Goal: Information Seeking & Learning: Learn about a topic

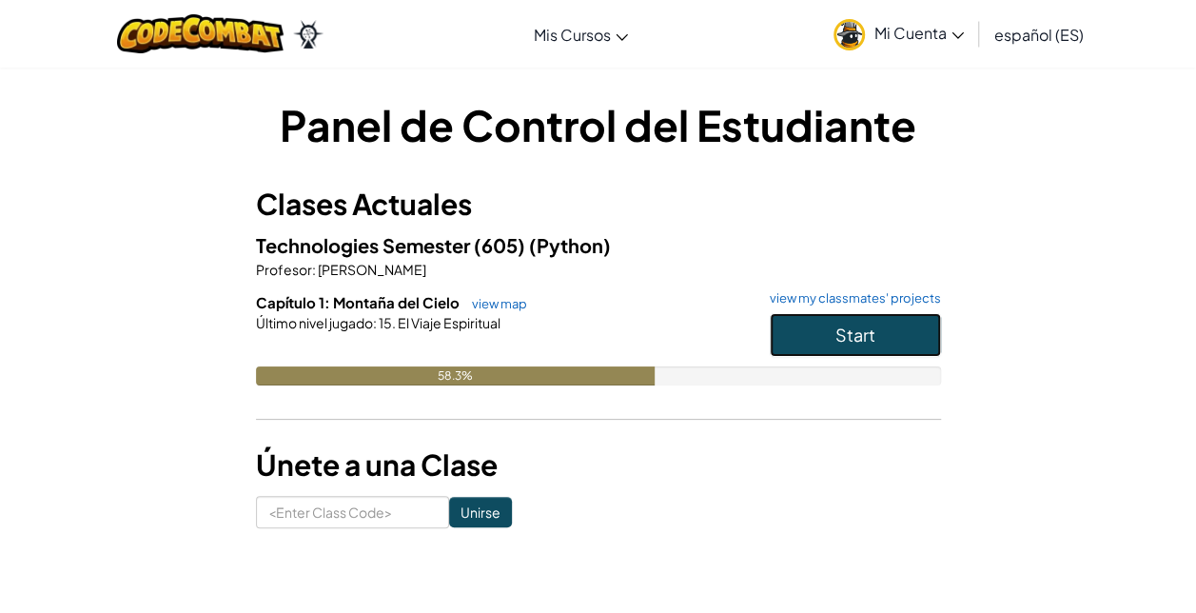
click at [822, 333] on button "Start" at bounding box center [855, 335] width 171 height 44
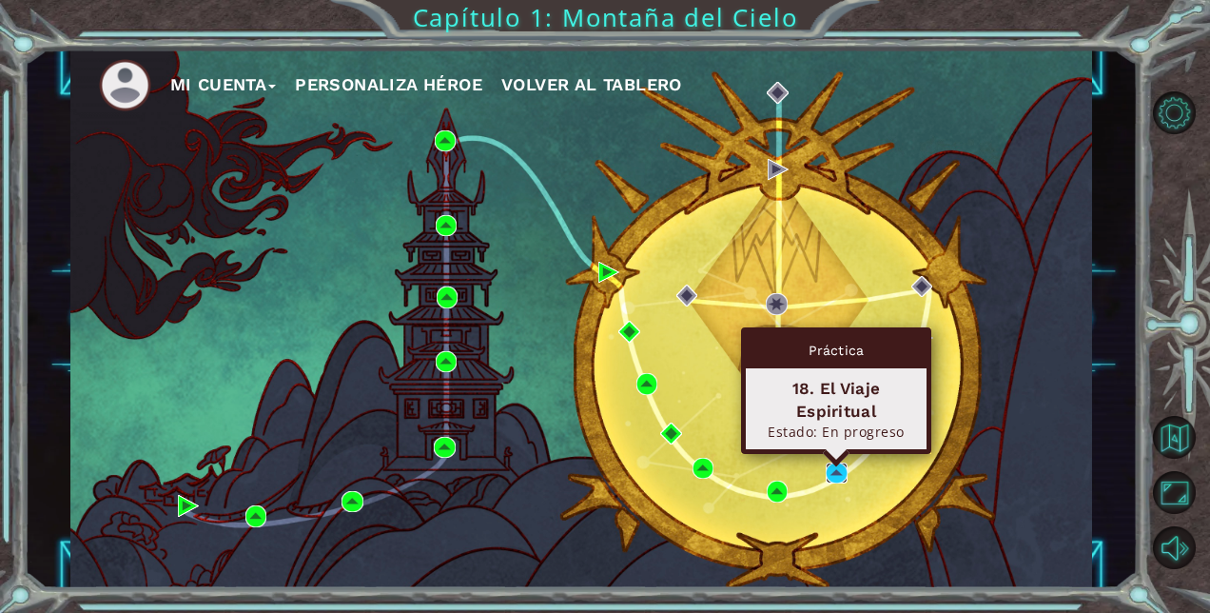
click at [839, 476] on img at bounding box center [837, 473] width 22 height 22
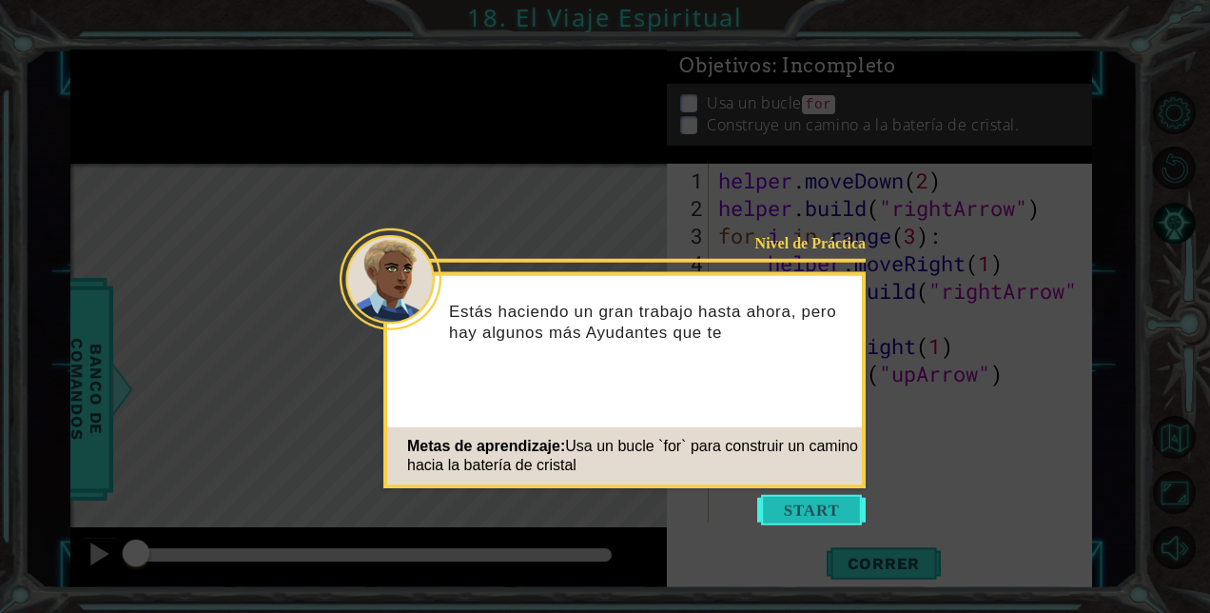
click at [837, 516] on button "Start" at bounding box center [811, 510] width 108 height 30
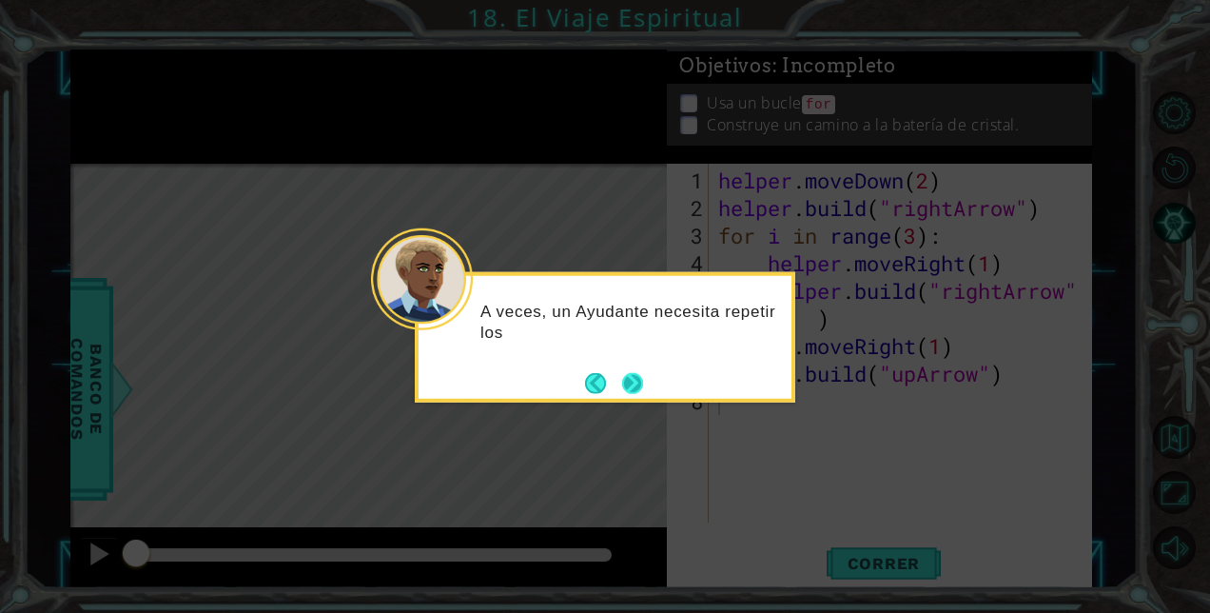
click at [640, 372] on button "Next" at bounding box center [633, 383] width 22 height 22
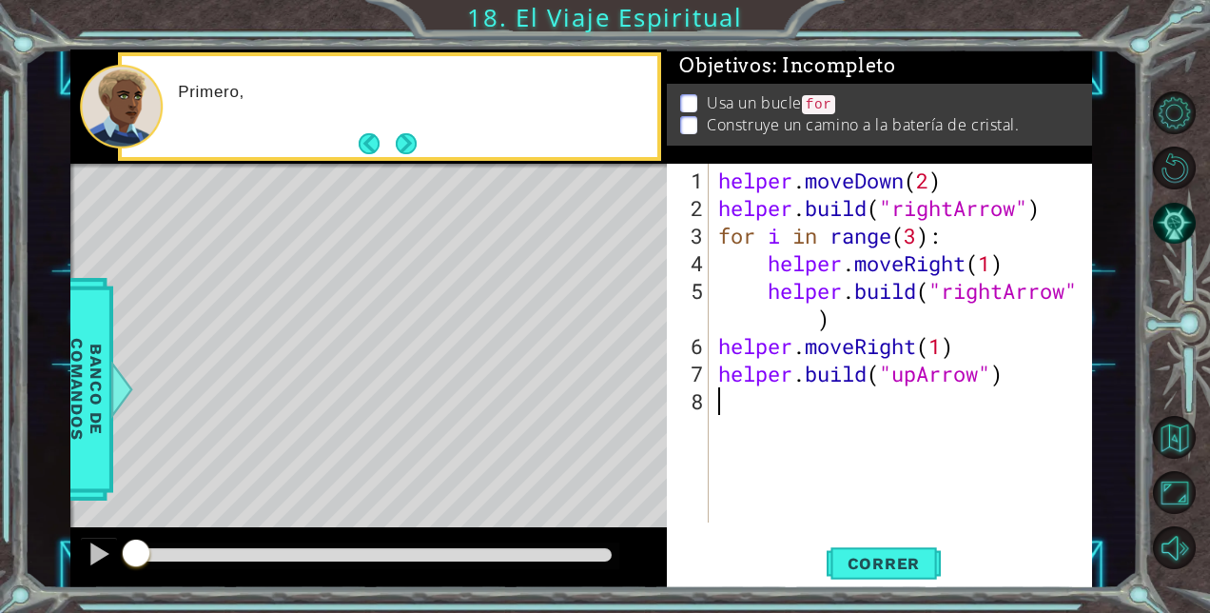
click at [640, 371] on div "Level Map" at bounding box center [509, 444] width 879 height 560
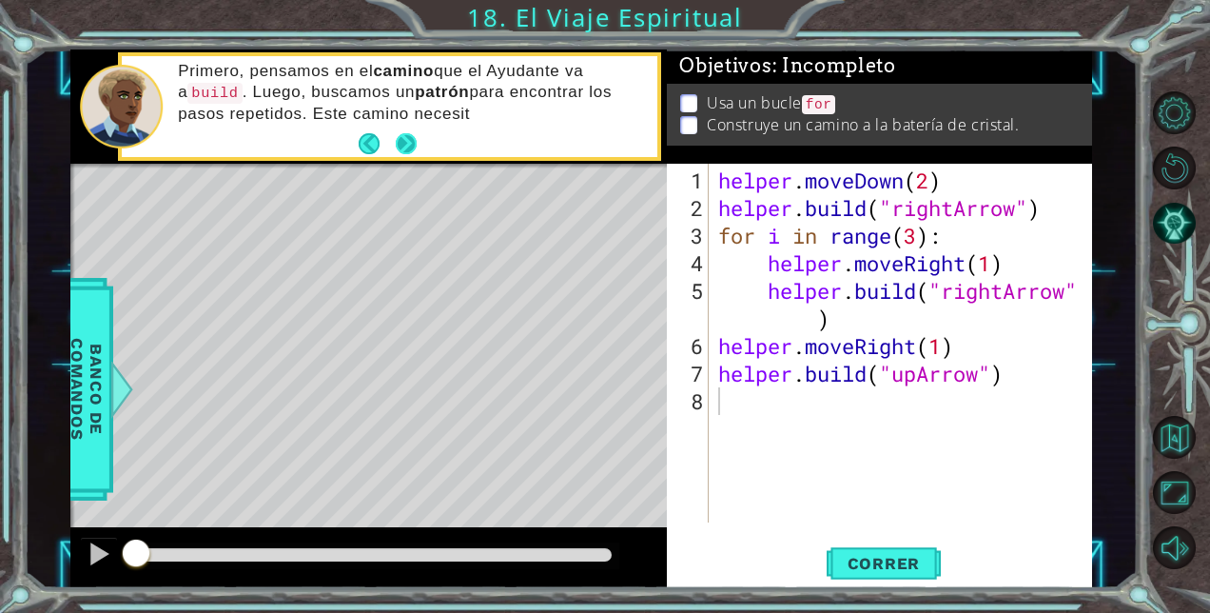
click at [411, 148] on button "Next" at bounding box center [407, 144] width 22 height 22
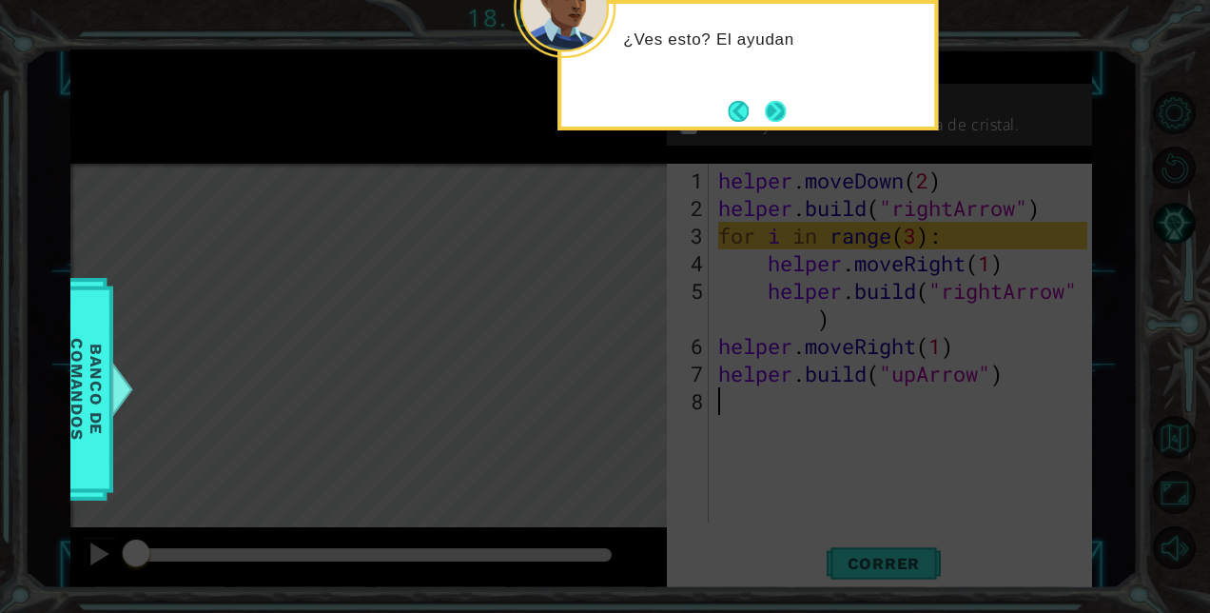
click at [774, 122] on button "Next" at bounding box center [775, 111] width 21 height 21
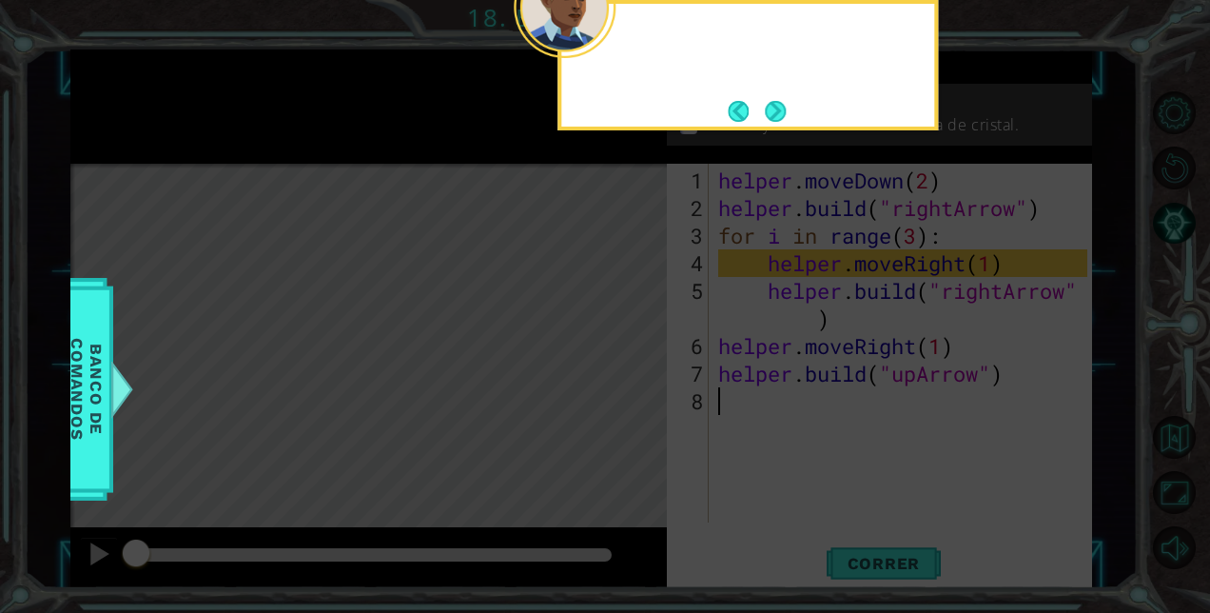
click at [774, 127] on div at bounding box center [748, 65] width 381 height 130
click at [777, 118] on button "Next" at bounding box center [775, 111] width 21 height 21
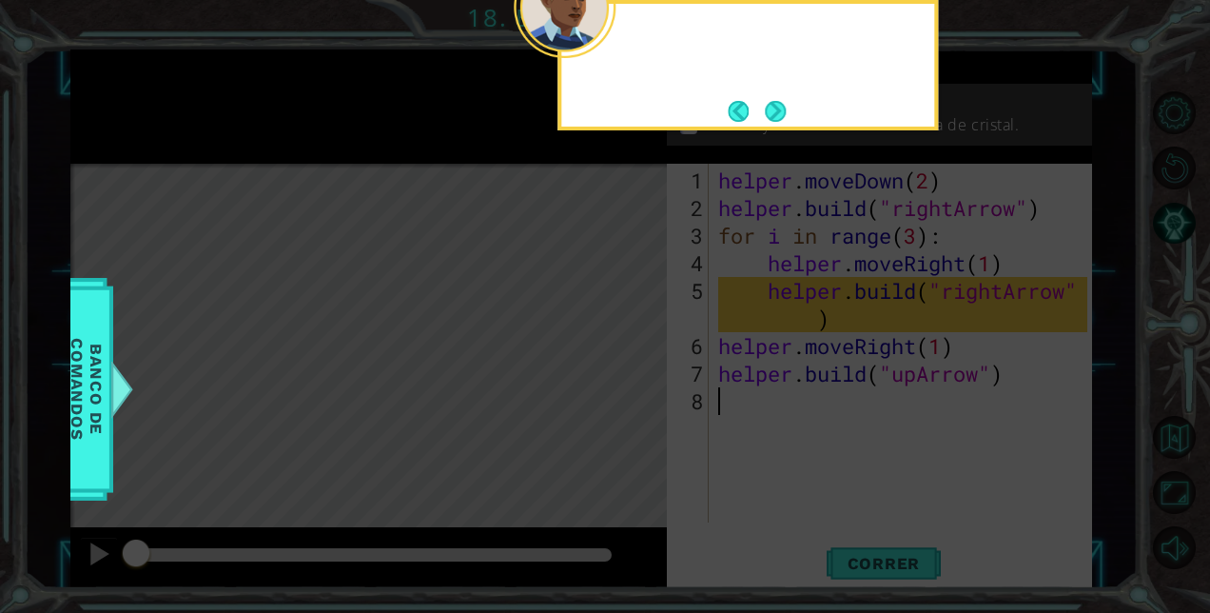
click at [777, 118] on button "Next" at bounding box center [775, 111] width 21 height 21
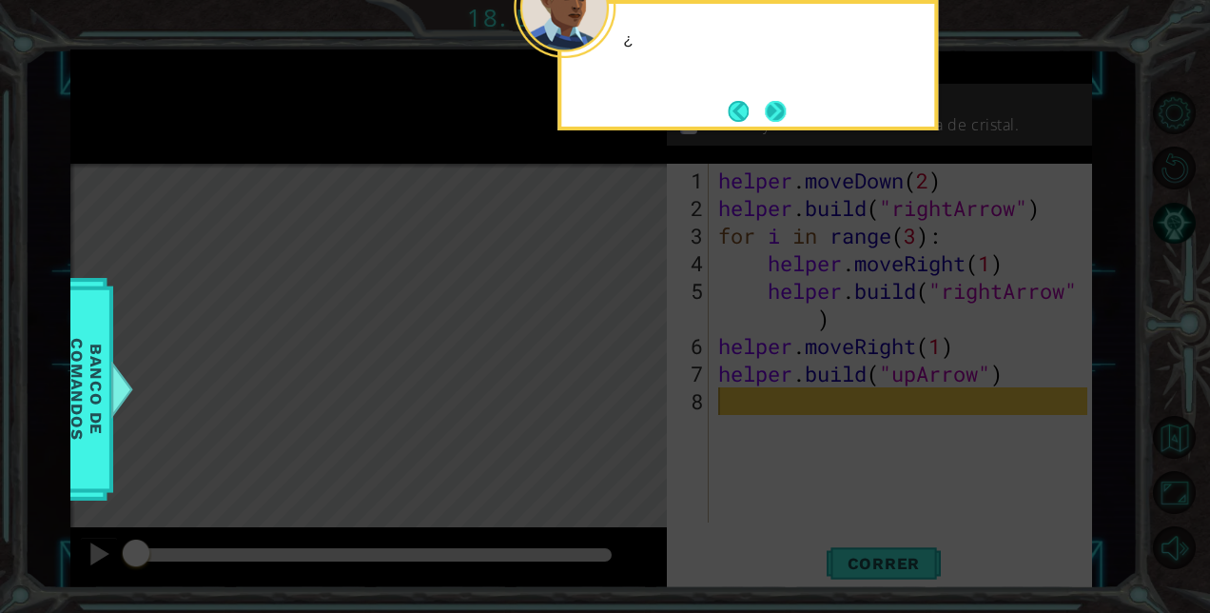
click at [778, 109] on button "Next" at bounding box center [775, 111] width 21 height 21
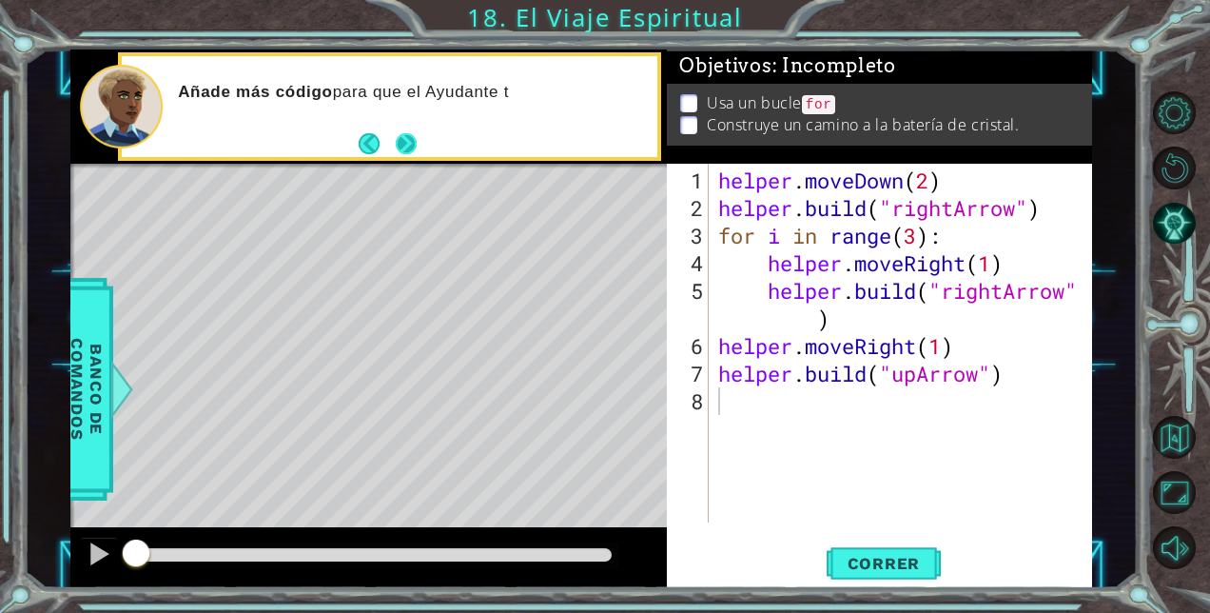
click at [416, 133] on button "Next" at bounding box center [407, 144] width 22 height 22
click at [416, 131] on footer at bounding box center [388, 143] width 58 height 29
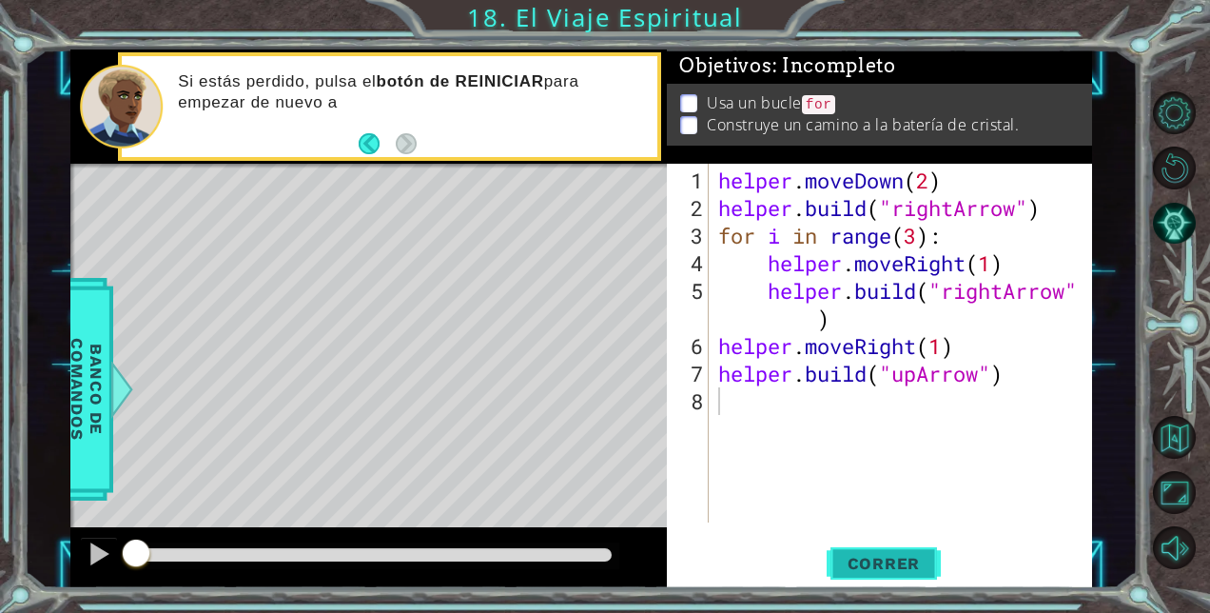
click at [893, 563] on span "Correr" at bounding box center [884, 563] width 111 height 19
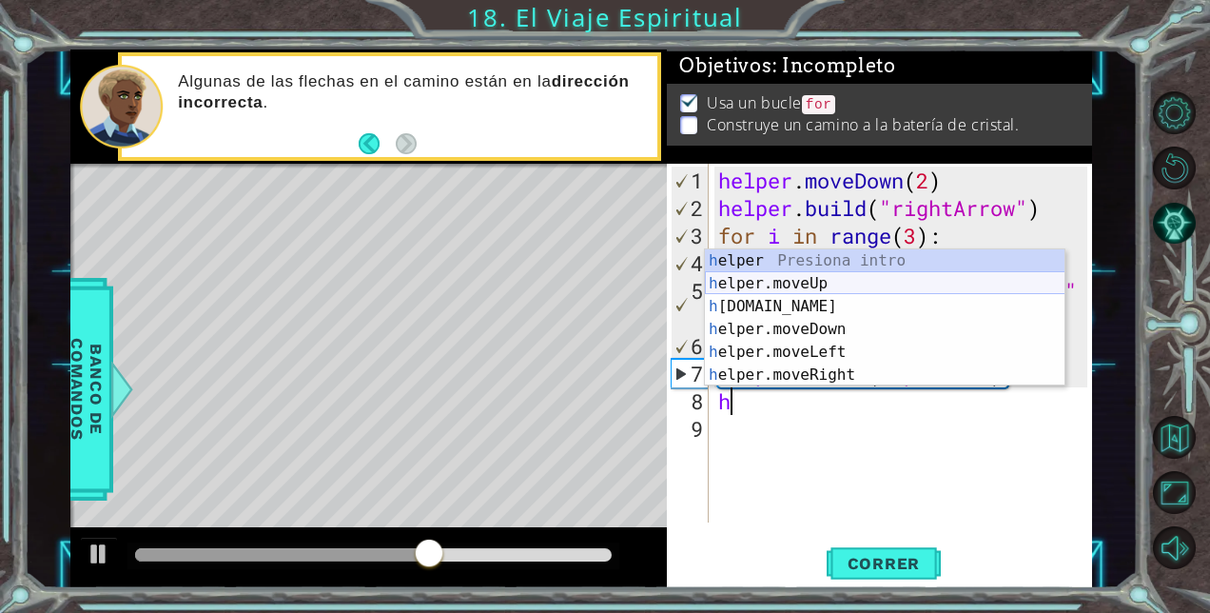
click at [850, 280] on div "h elper Presiona intro h elper.moveUp Presiona intro h [DOMAIN_NAME] Presiona i…" at bounding box center [885, 340] width 361 height 183
type textarea "helper.moveUp(1)"
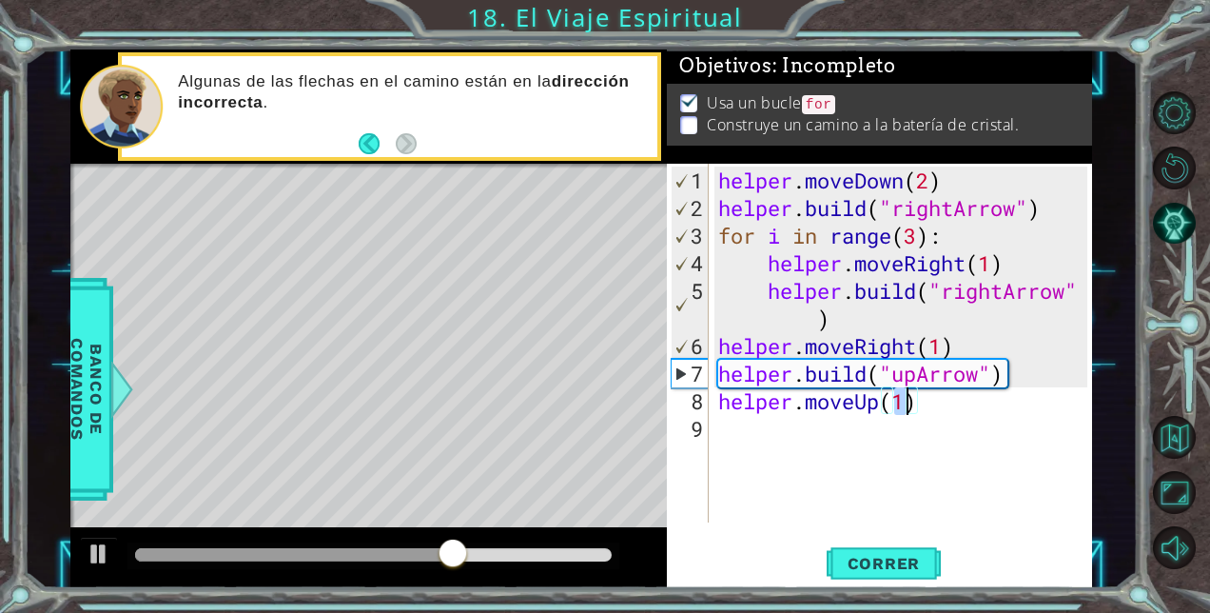
click at [811, 419] on div "helper . moveDown ( 2 ) helper . build ( "rightArrow" ) for i in range ( 3 ) : …" at bounding box center [906, 374] width 383 height 414
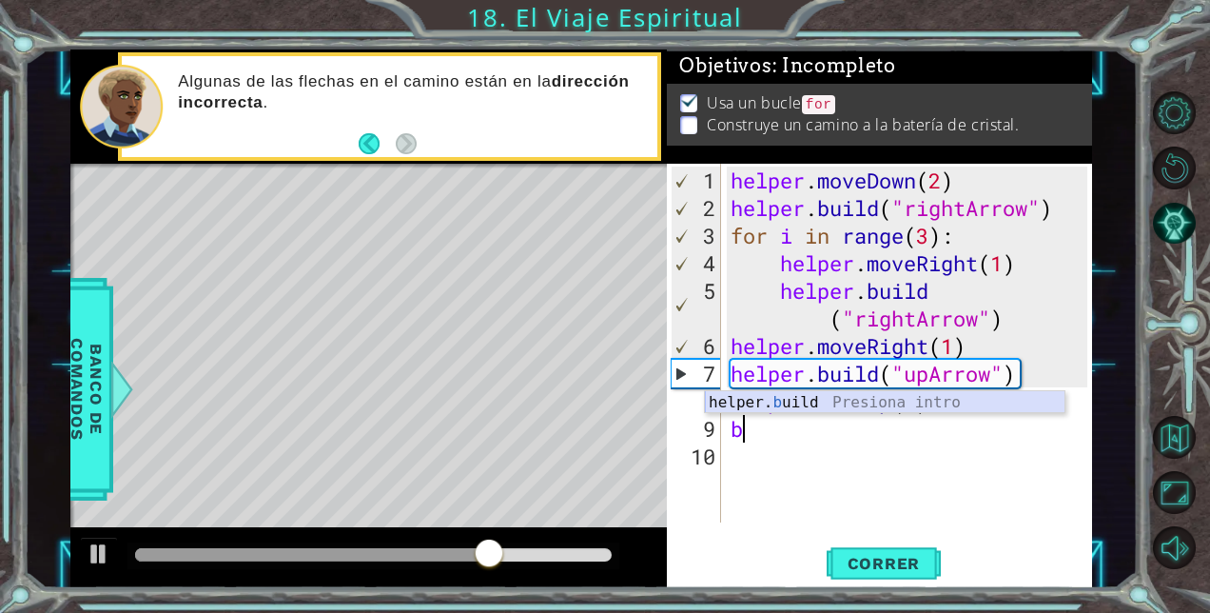
click at [813, 403] on div "helper. b uild Presiona intro" at bounding box center [885, 425] width 361 height 69
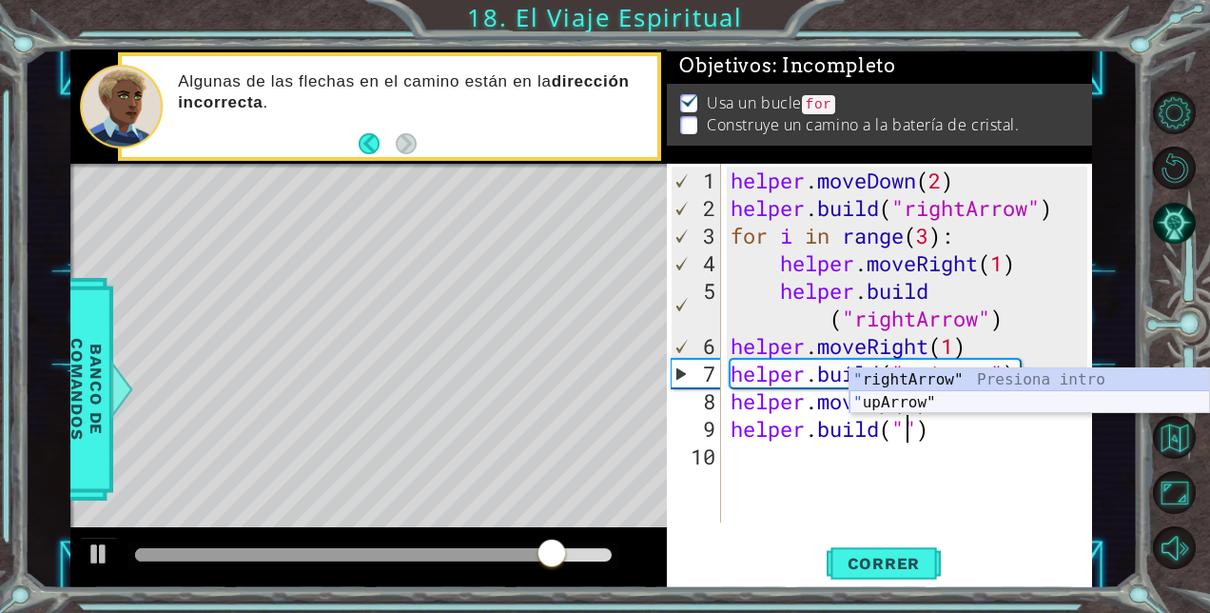
click at [922, 400] on div "" rightArrow" Presiona intro " upArrow" Presiona intro" at bounding box center [1030, 413] width 361 height 91
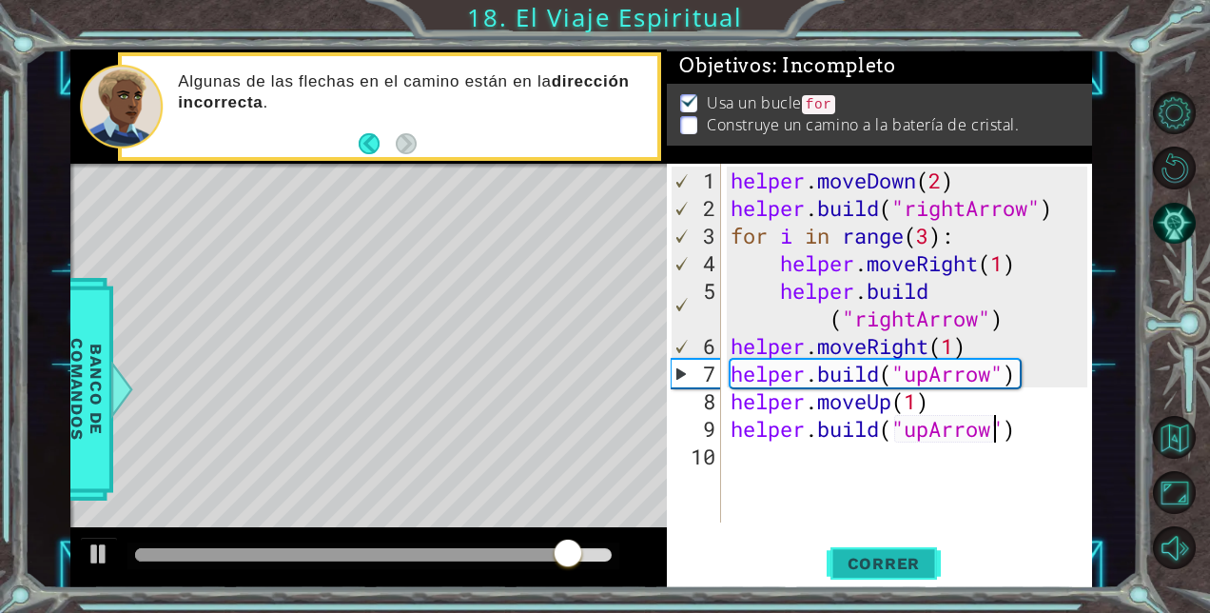
type textarea "[DOMAIN_NAME]("upArrow")"
click at [911, 560] on span "Correr" at bounding box center [884, 563] width 111 height 19
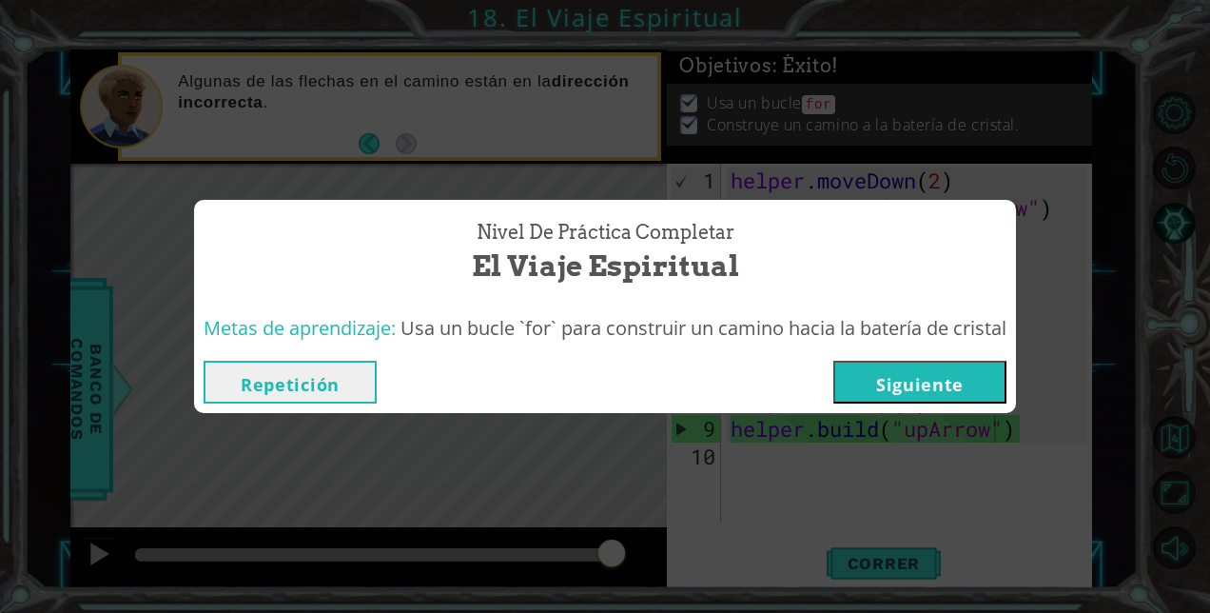
click at [958, 381] on button "Siguiente" at bounding box center [920, 382] width 173 height 43
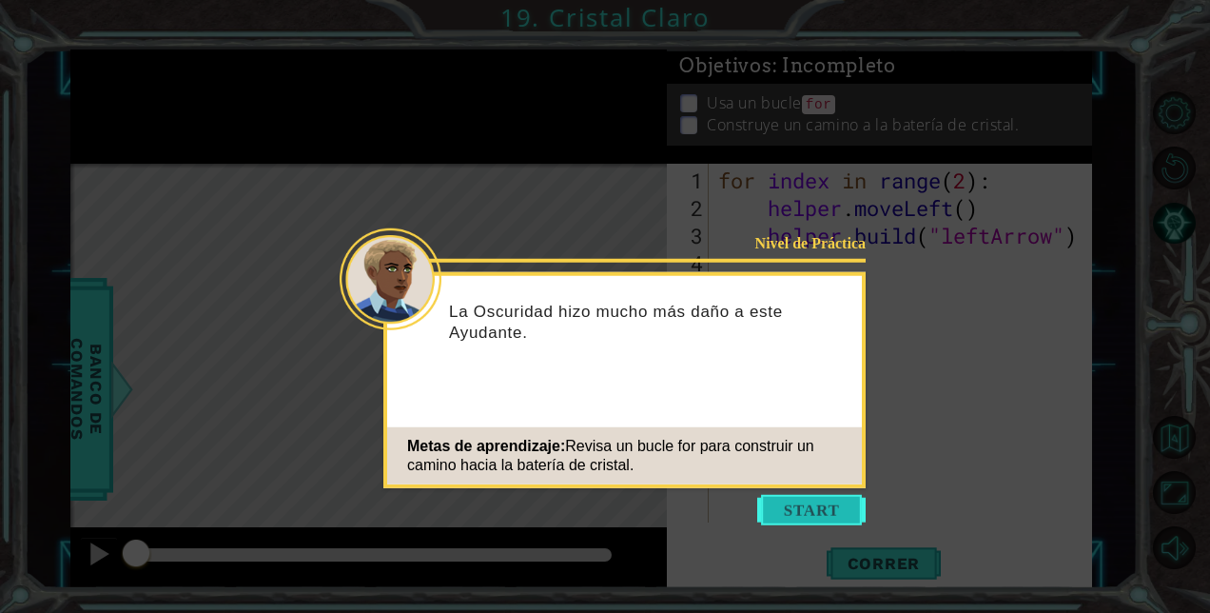
click at [794, 504] on button "Start" at bounding box center [811, 510] width 108 height 30
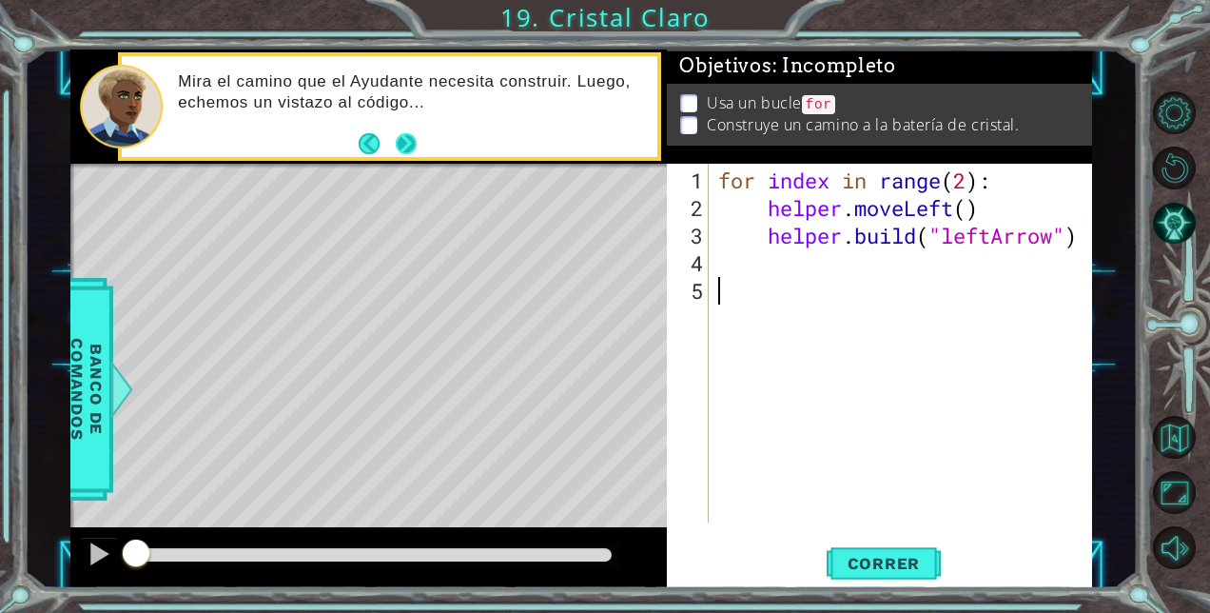
click at [413, 140] on button "Next" at bounding box center [406, 143] width 21 height 21
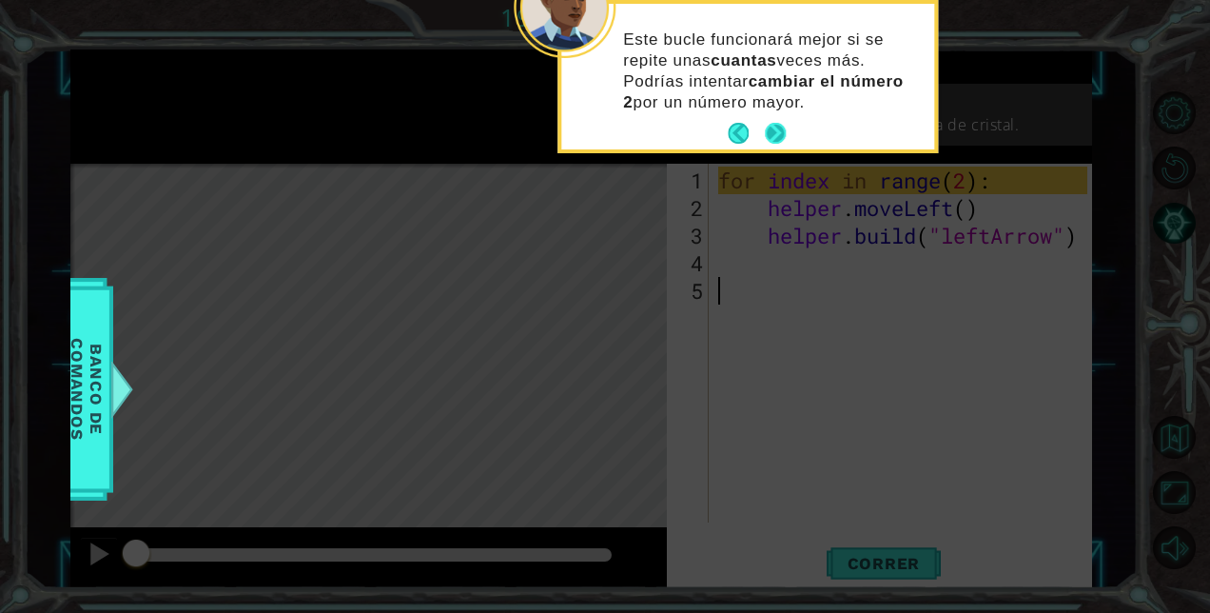
click at [782, 133] on button "Next" at bounding box center [775, 133] width 21 height 21
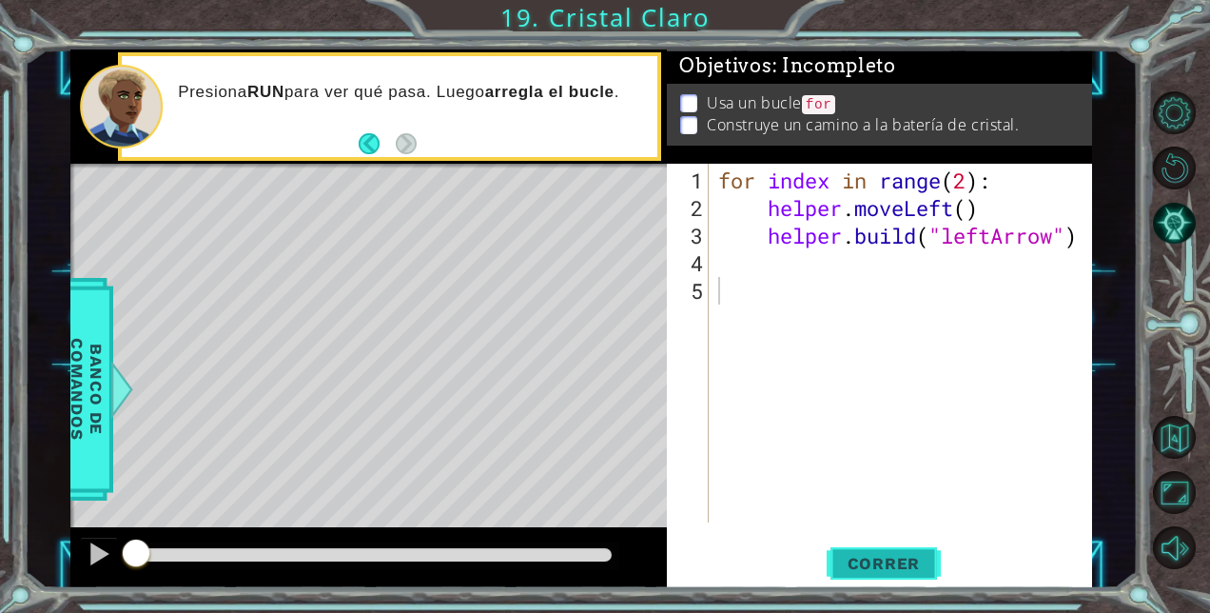
click at [902, 552] on button "Correr" at bounding box center [884, 563] width 114 height 43
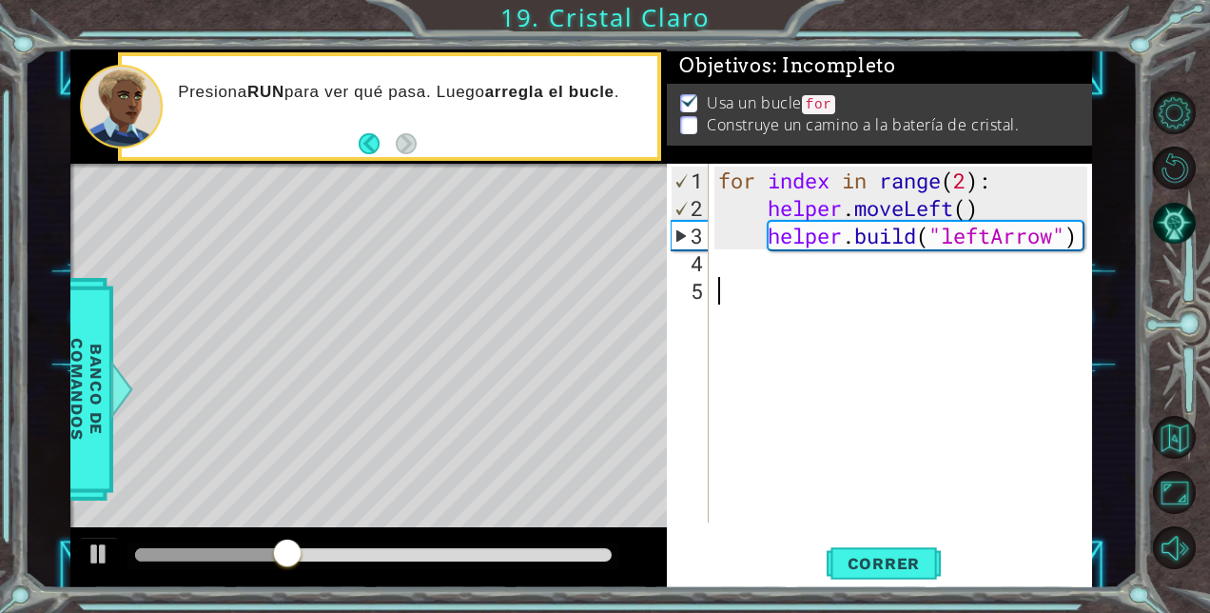
click at [977, 183] on div "for index in range ( 2 ) : helper . moveLeft ( ) helper . build ( "leftArrow" )" at bounding box center [906, 374] width 383 height 414
click at [965, 183] on div "for index in range ( 2 ) : helper . moveLeft ( ) helper . build ( "leftArrow" )" at bounding box center [906, 374] width 383 height 414
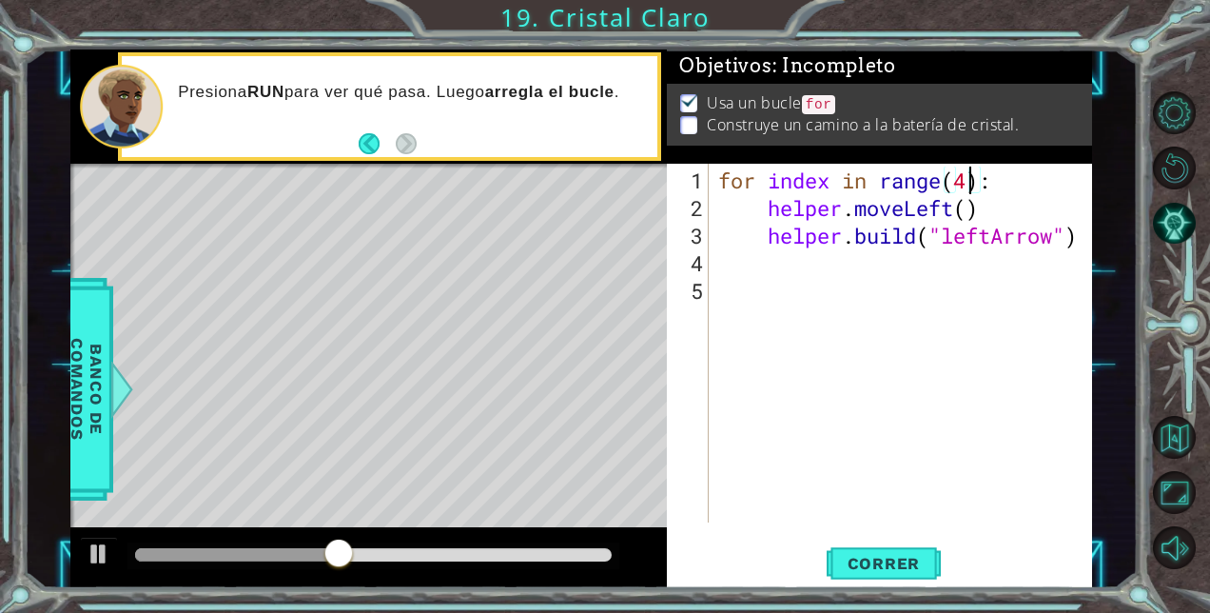
scroll to position [0, 10]
type textarea "for index in range(4):"
click at [918, 555] on span "Correr" at bounding box center [884, 563] width 111 height 19
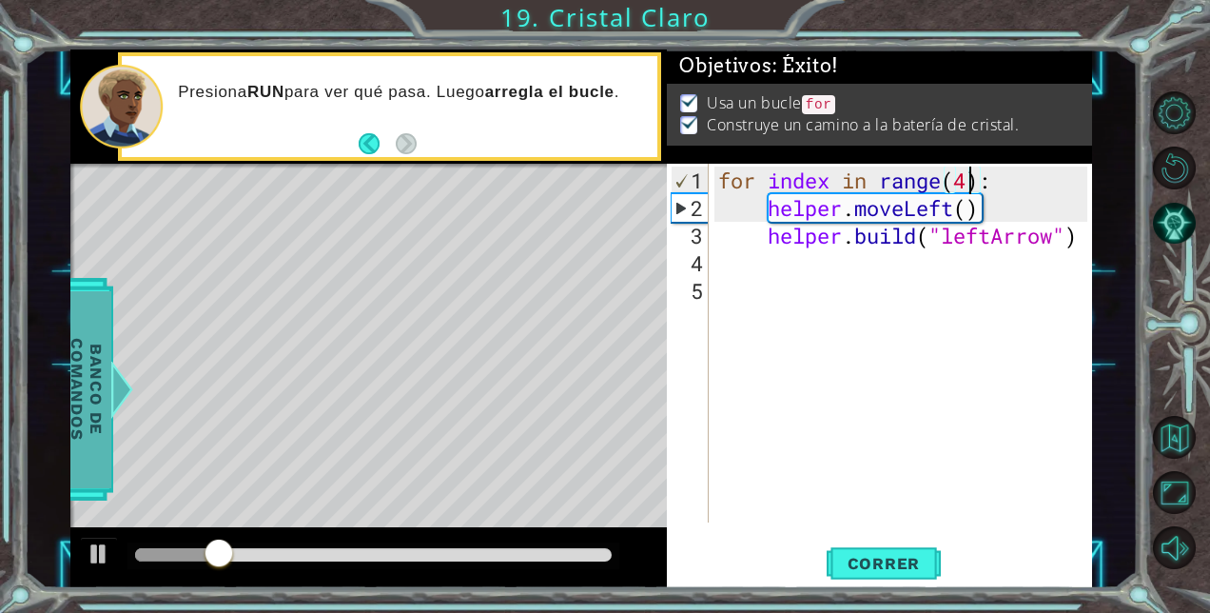
click at [91, 428] on span "Banco de comandos" at bounding box center [86, 388] width 49 height 197
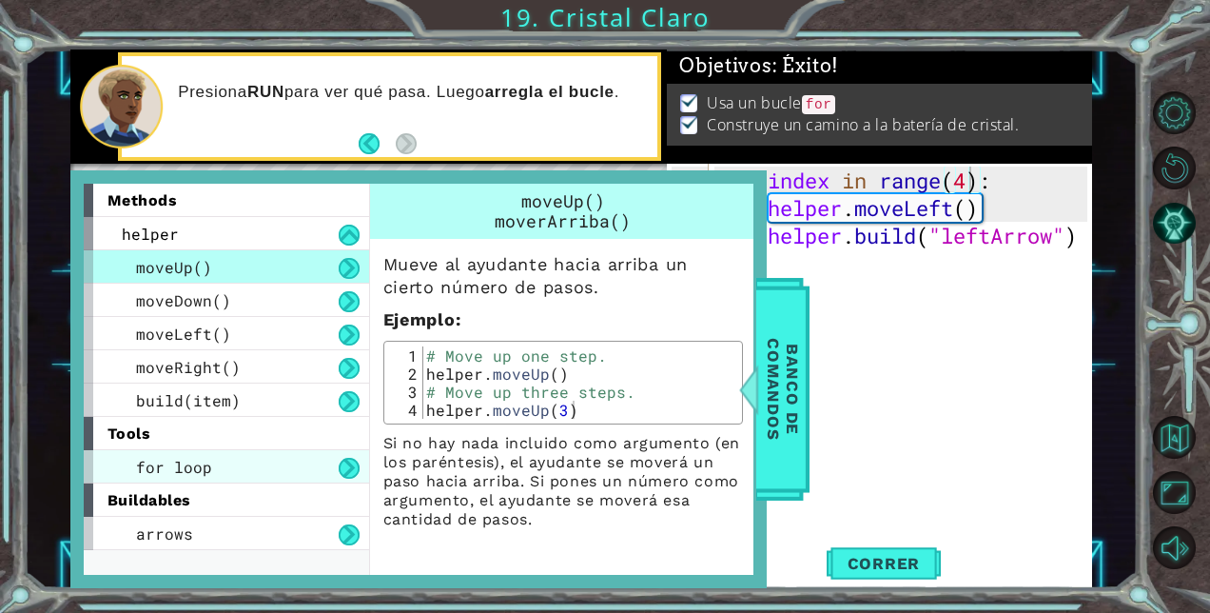
click at [326, 457] on div "for loop" at bounding box center [226, 466] width 285 height 33
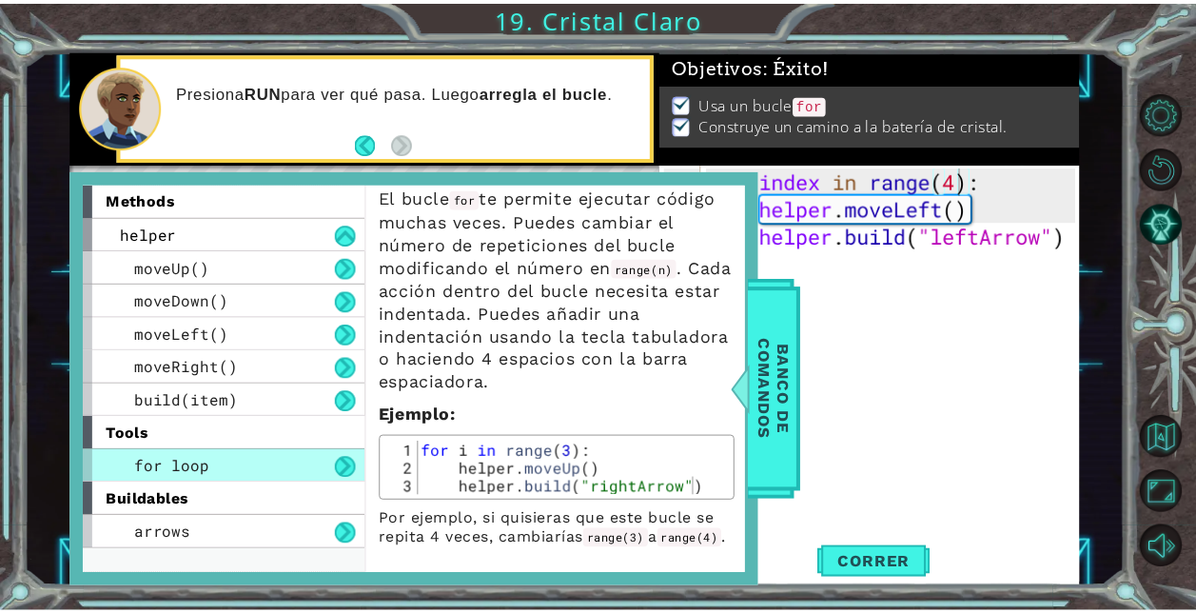
scroll to position [89, 0]
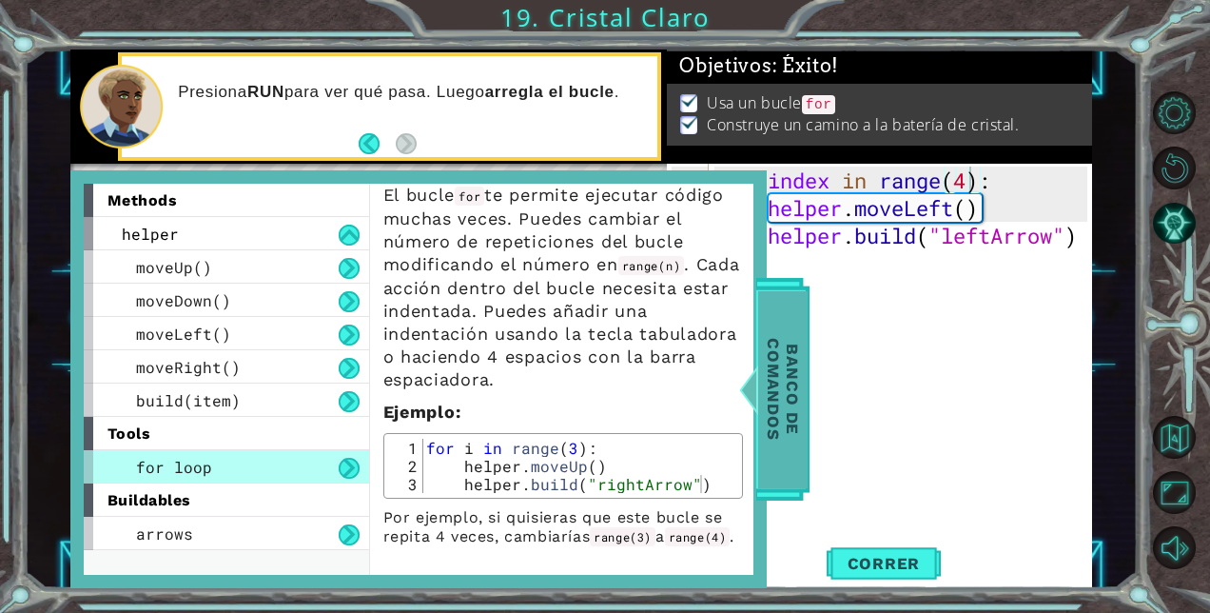
click at [791, 437] on span "Banco de comandos" at bounding box center [782, 388] width 49 height 197
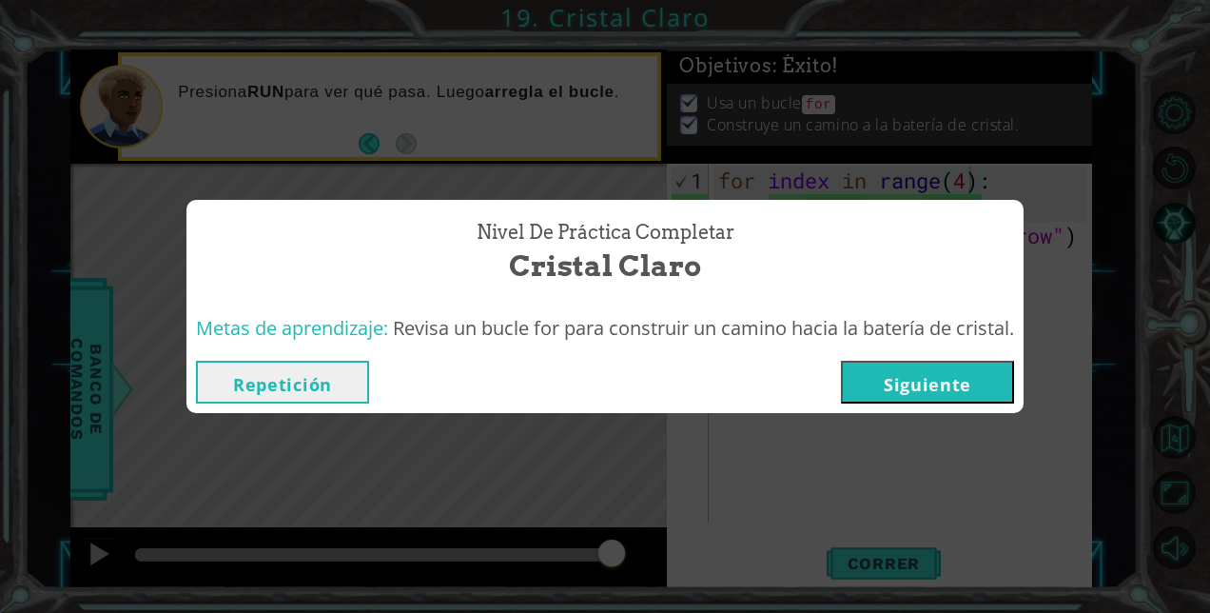
click at [972, 390] on button "Siguiente" at bounding box center [927, 382] width 173 height 43
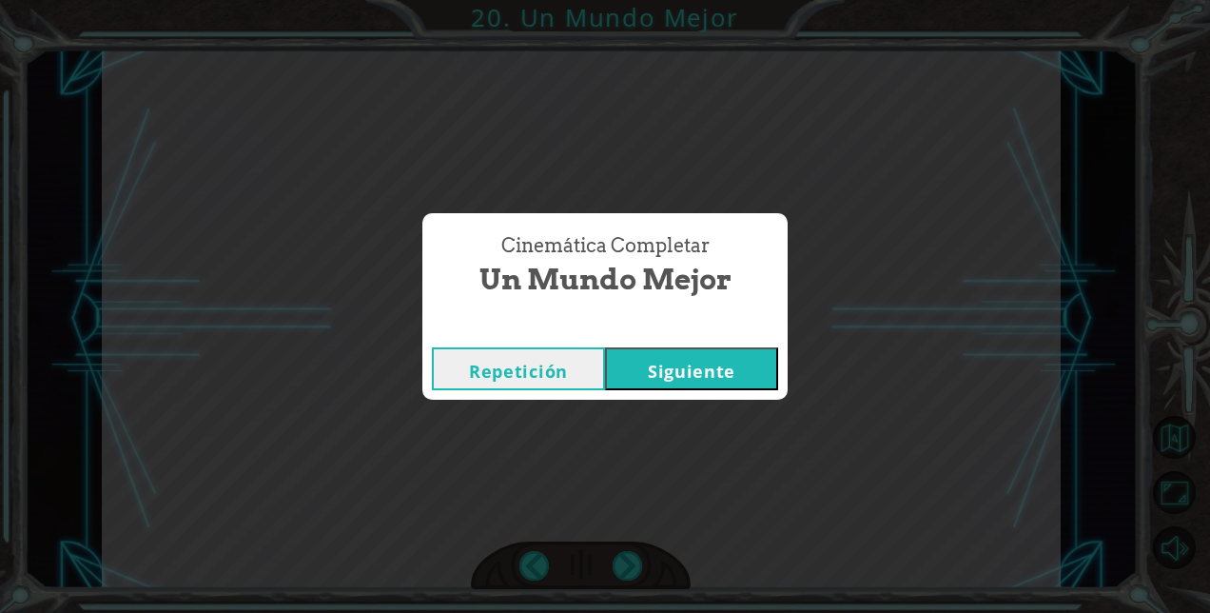
click at [667, 360] on button "Siguiente" at bounding box center [691, 368] width 173 height 43
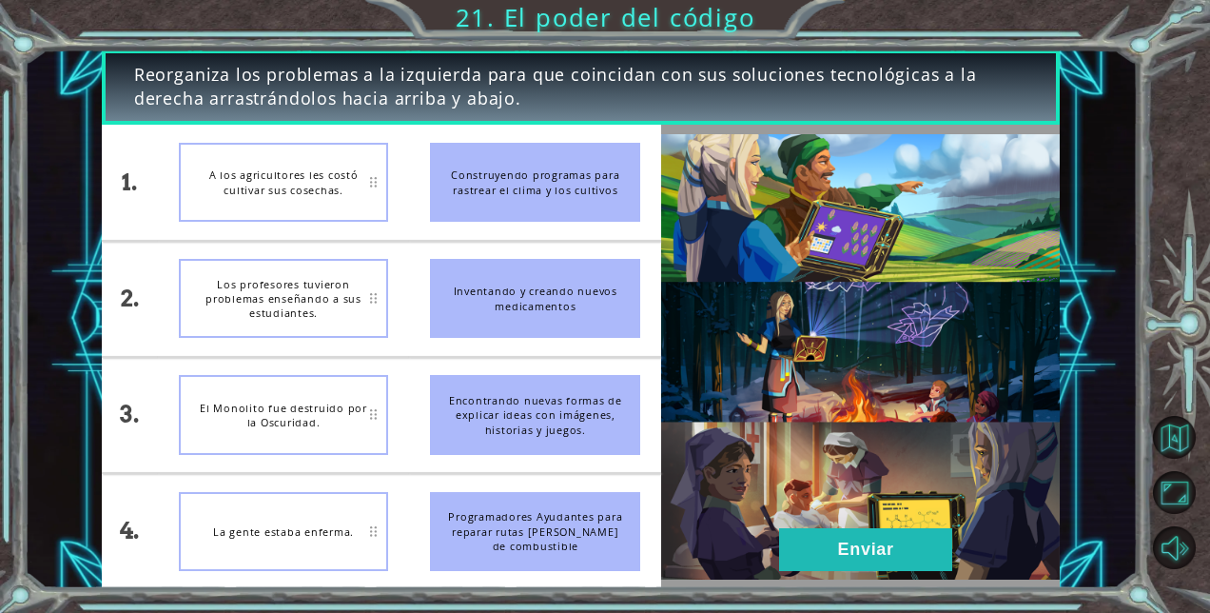
drag, startPoint x: 592, startPoint y: 186, endPoint x: 875, endPoint y: 193, distance: 283.7
click at [875, 193] on div "1. 2. 3. 4. A los agricultores les costó cultivar sus cosechas. Los profesores …" at bounding box center [581, 356] width 959 height 463
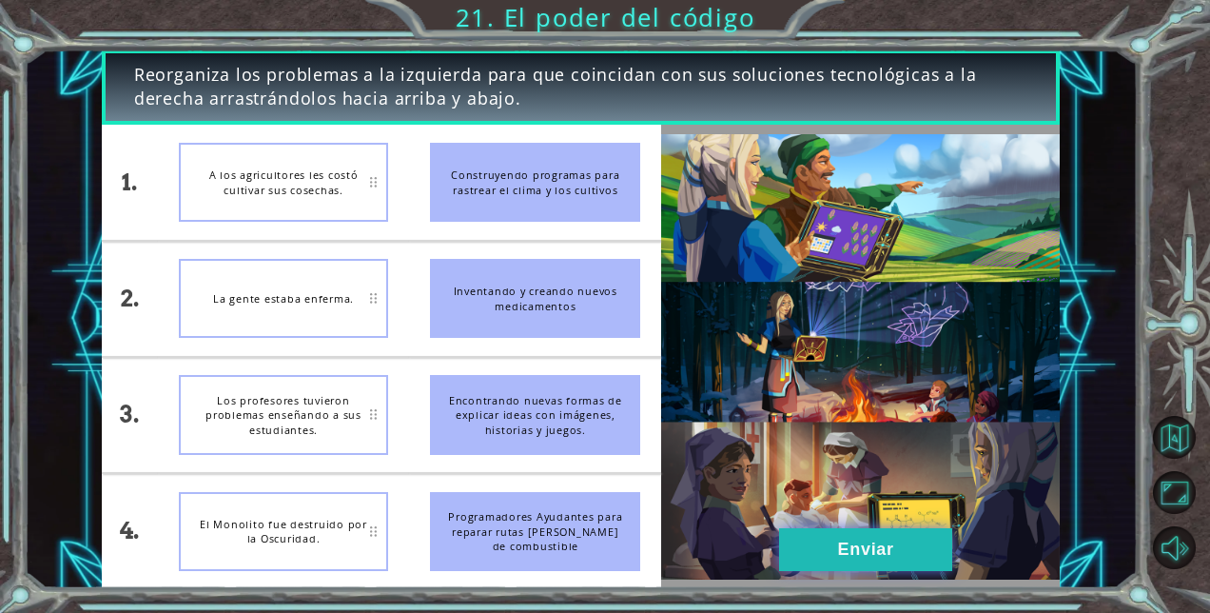
click at [864, 548] on button "Enviar" at bounding box center [865, 549] width 173 height 43
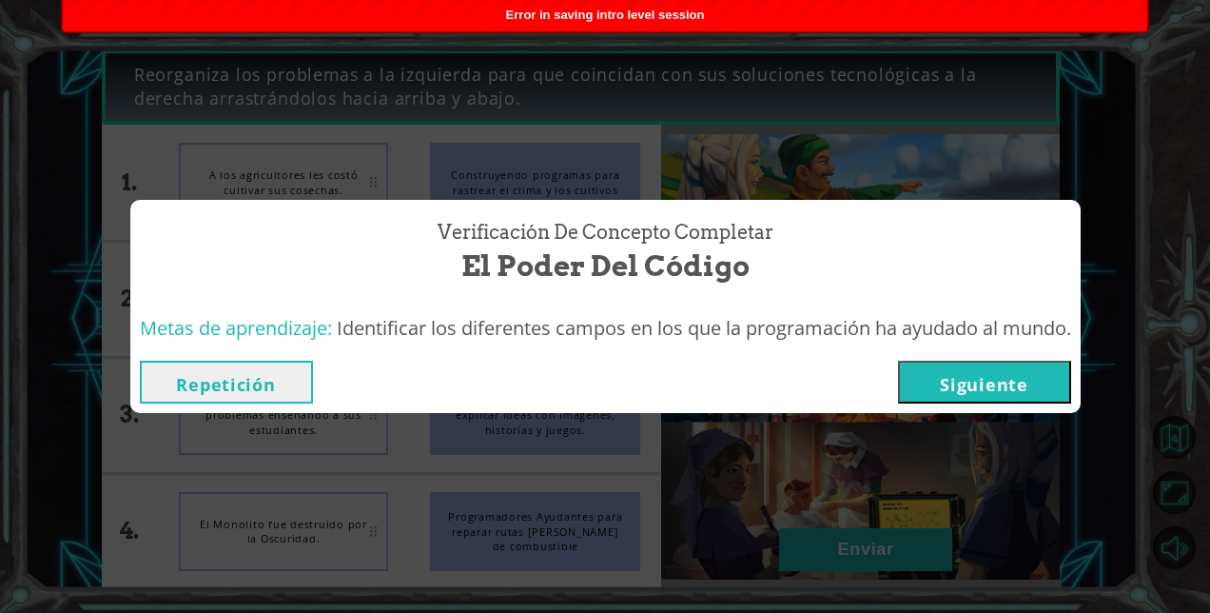
click at [973, 377] on button "Siguiente" at bounding box center [984, 382] width 173 height 43
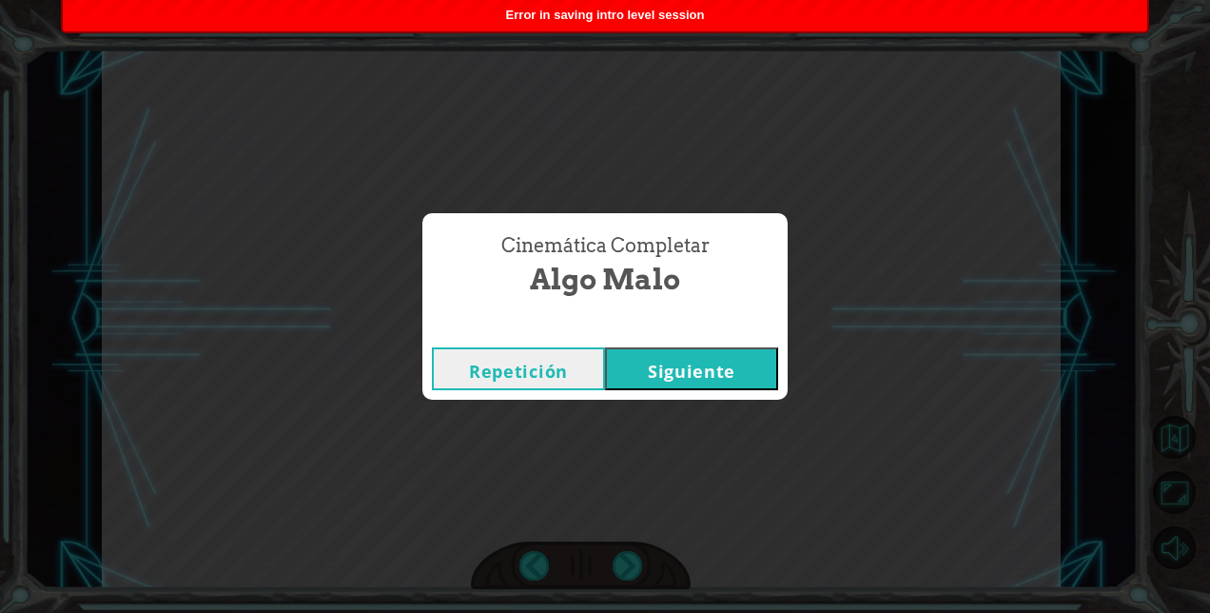
click at [735, 358] on button "Siguiente" at bounding box center [691, 368] width 173 height 43
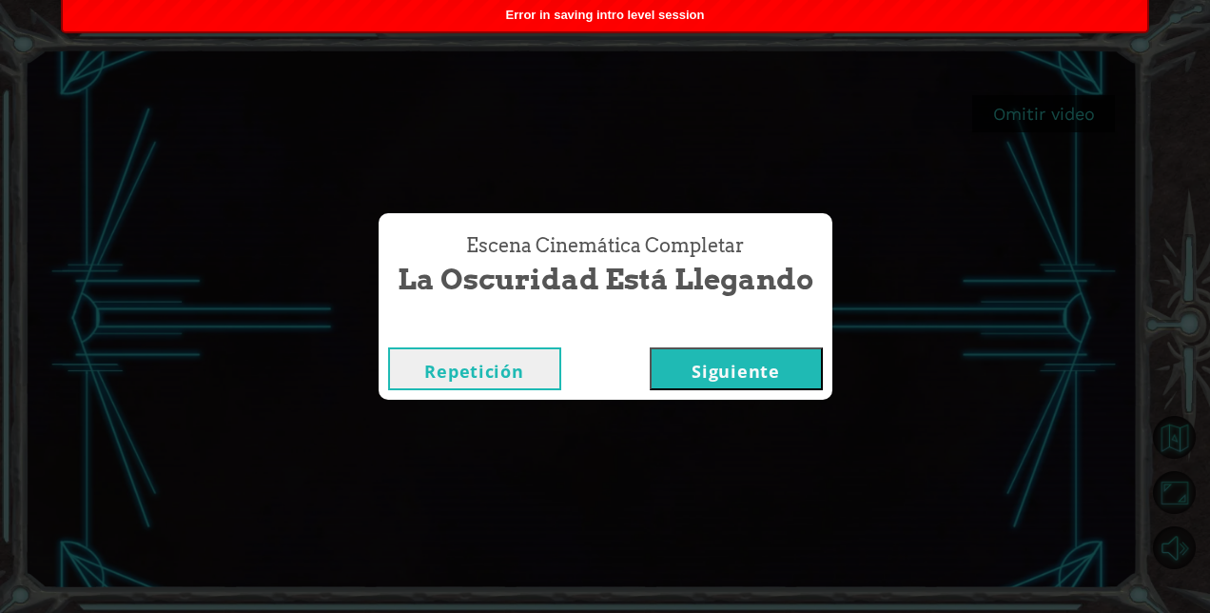
click at [710, 384] on button "Siguiente" at bounding box center [736, 368] width 173 height 43
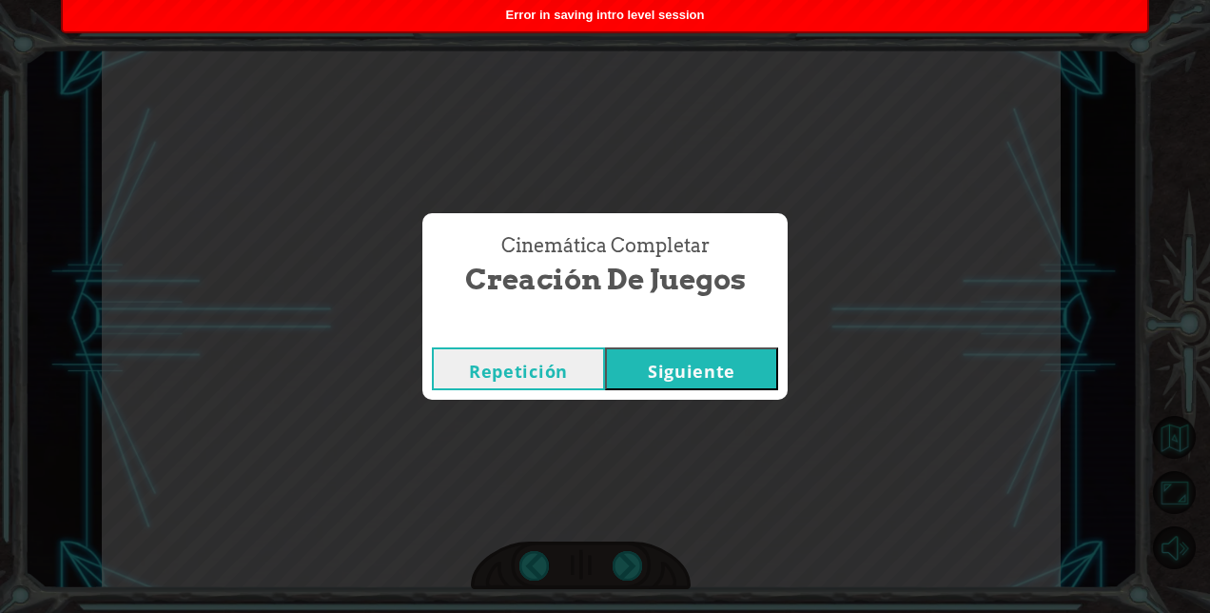
click at [698, 381] on button "Siguiente" at bounding box center [691, 368] width 173 height 43
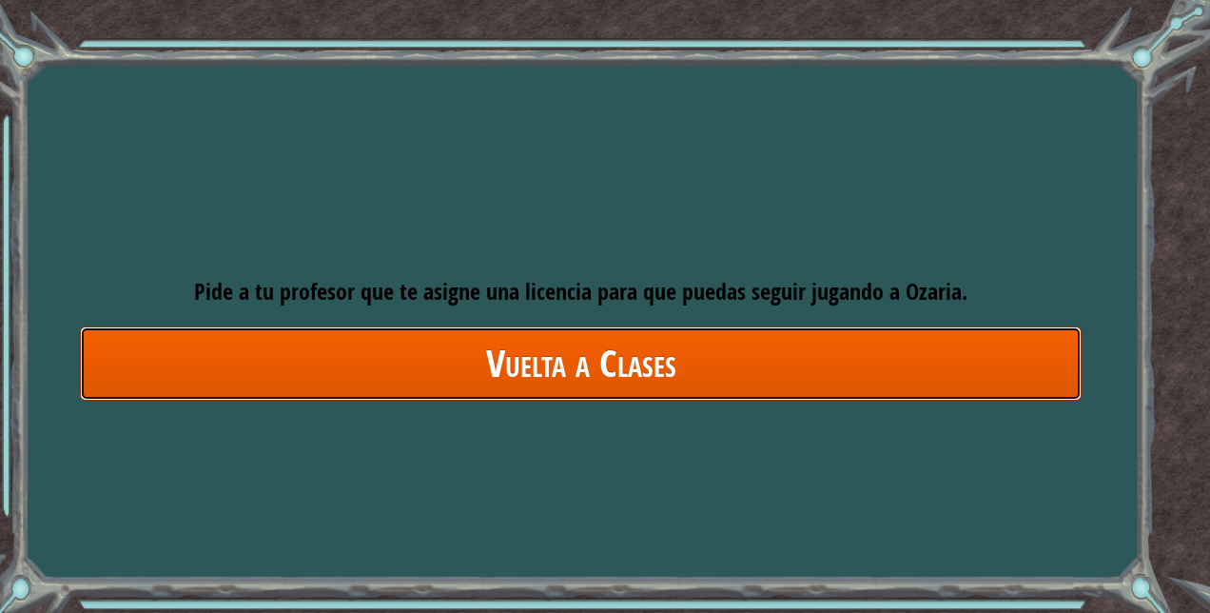
click at [726, 356] on link "Vuelta a Clases" at bounding box center [581, 362] width 1002 height 73
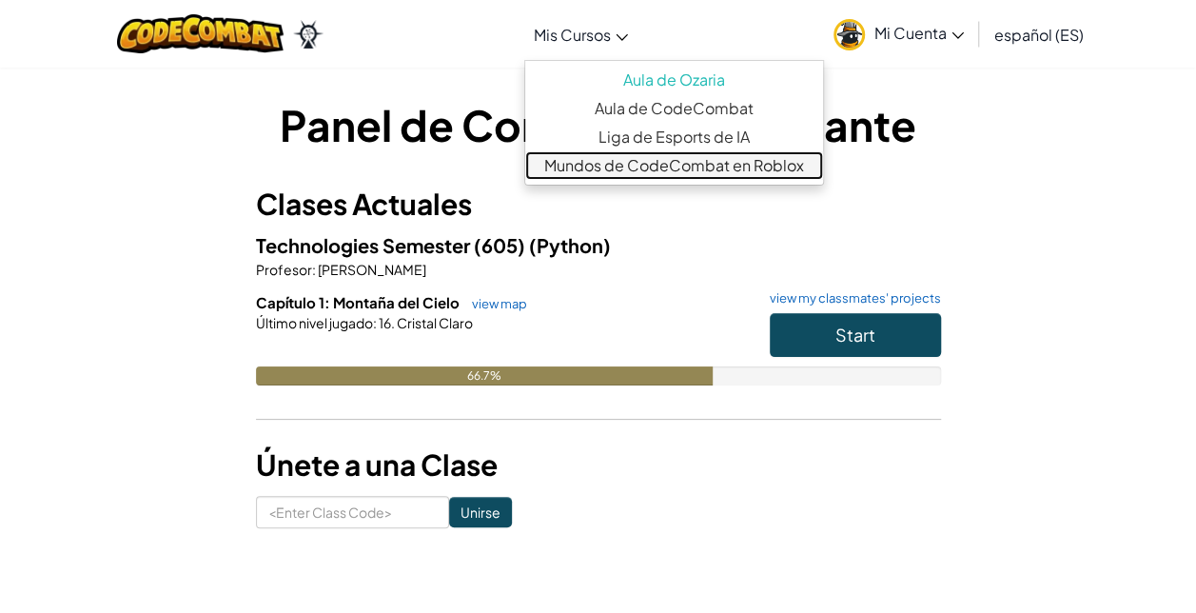
click at [662, 167] on link "Mundos de CodeCombat en Roblox" at bounding box center [674, 165] width 298 height 29
